Goal: Check status

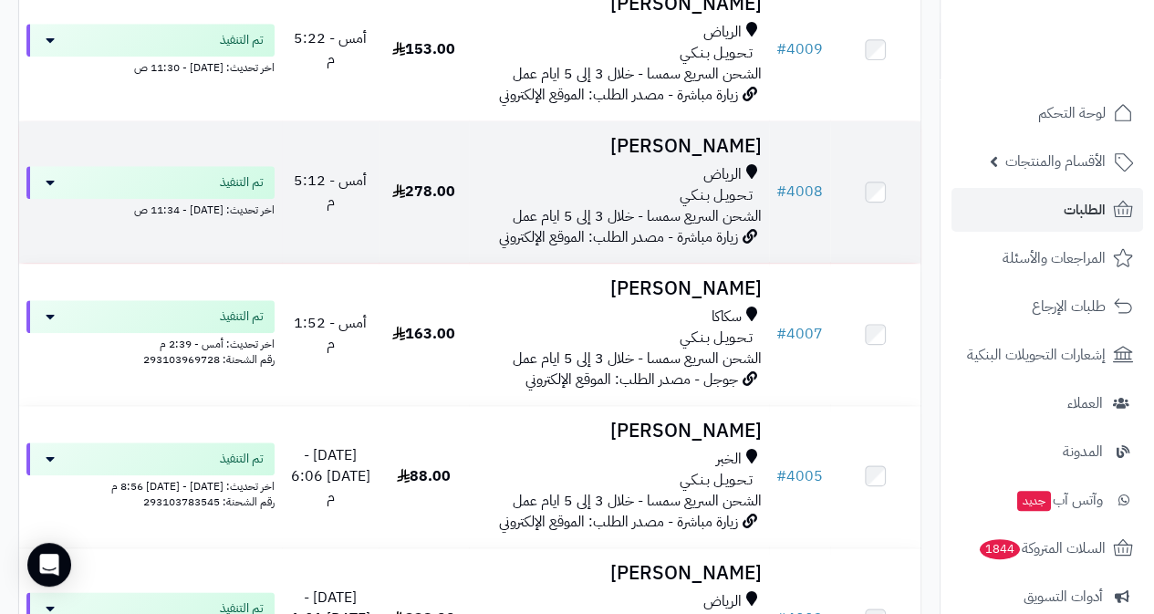
scroll to position [912, 0]
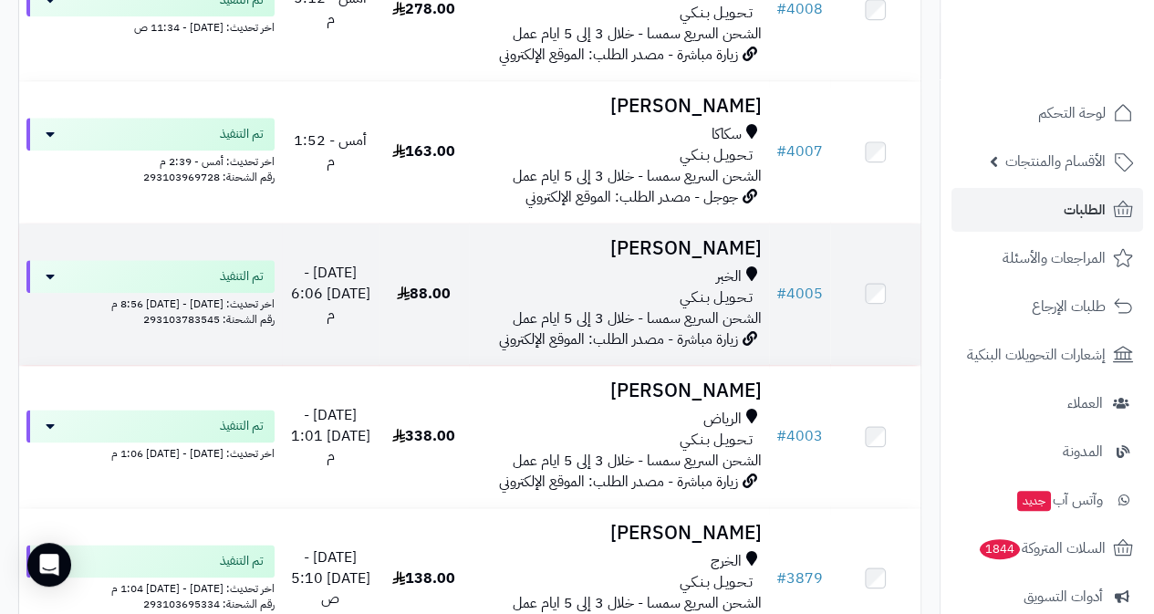
click at [669, 329] on span "الشحن السريع سمسا - خلال 3 إلى 5 ايام عمل" at bounding box center [637, 319] width 249 height 22
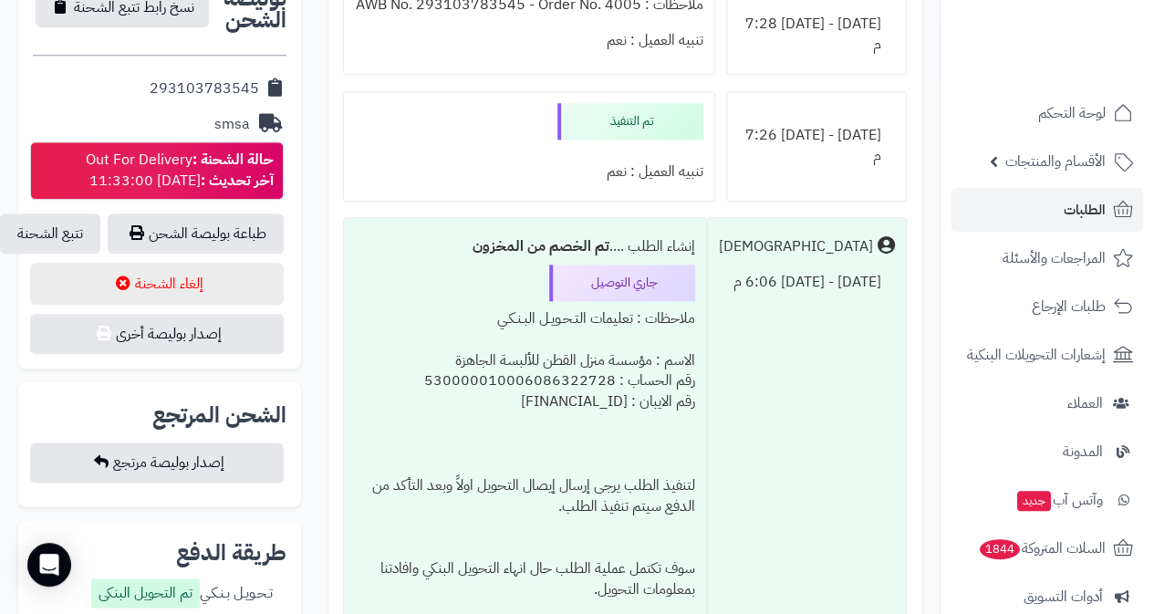
scroll to position [912, 0]
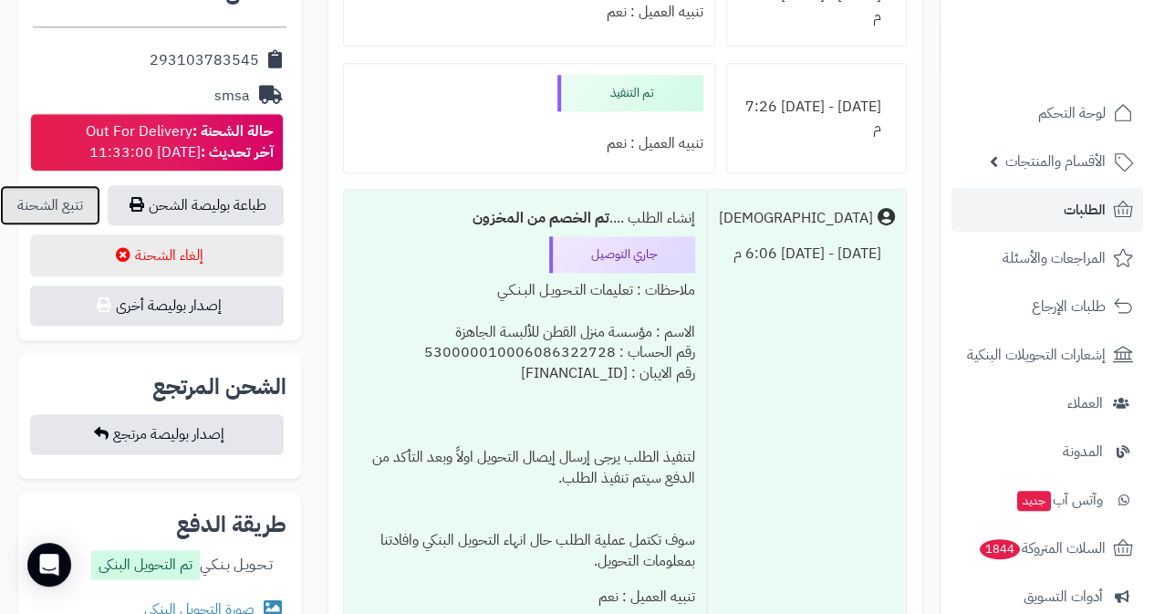
click at [40, 185] on link "تتبع الشحنة" at bounding box center [50, 205] width 100 height 40
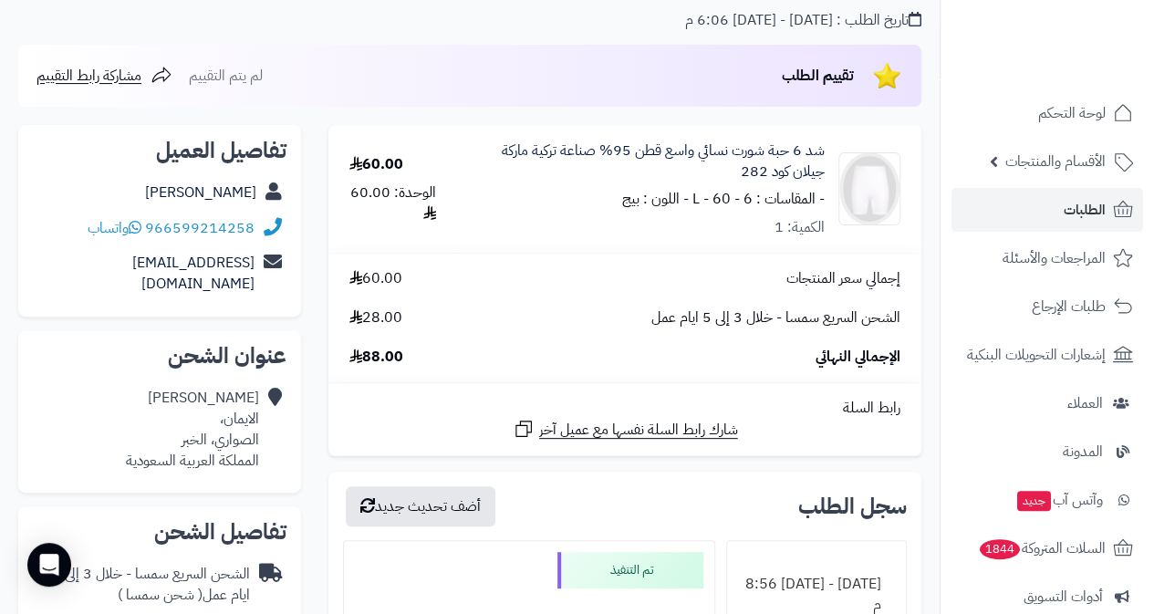
scroll to position [0, 0]
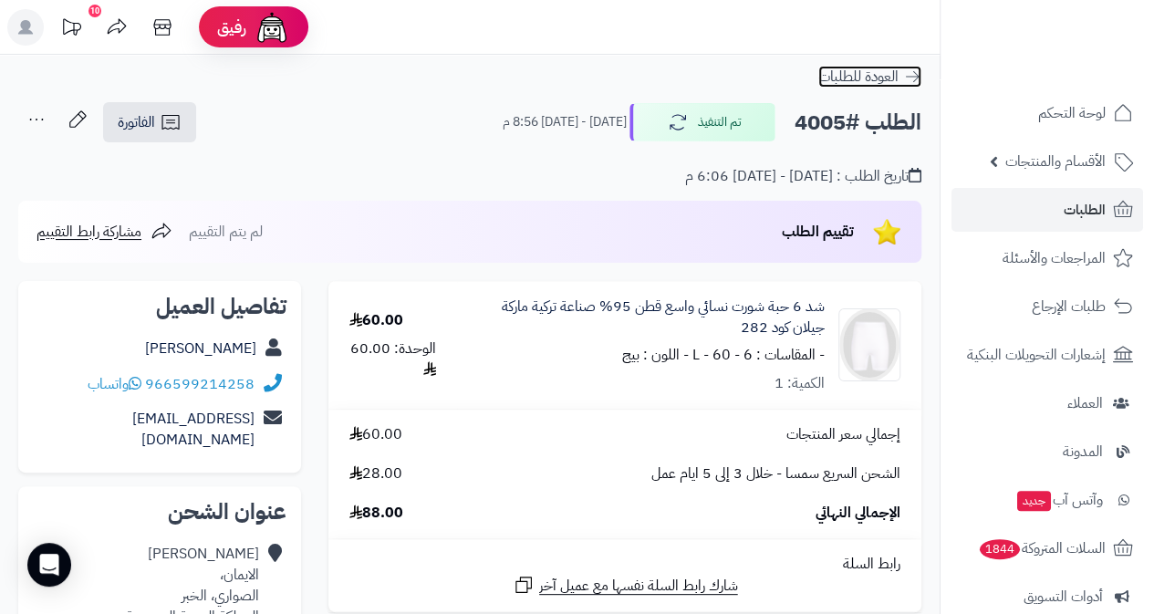
click at [862, 78] on span "العودة للطلبات" at bounding box center [859, 77] width 80 height 22
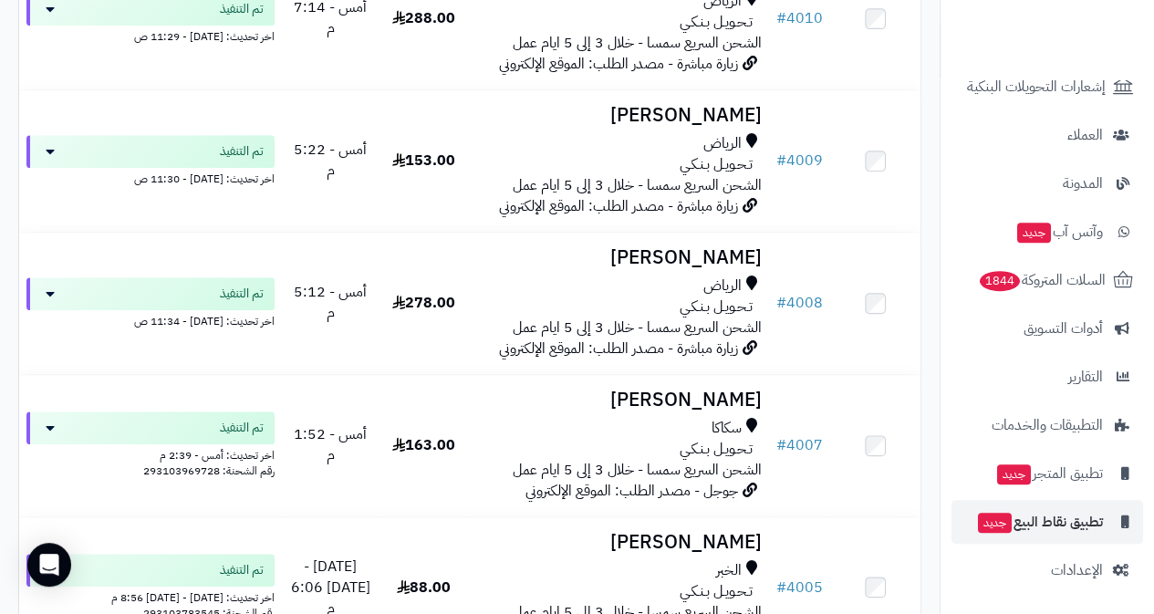
scroll to position [639, 0]
